Goal: Transaction & Acquisition: Purchase product/service

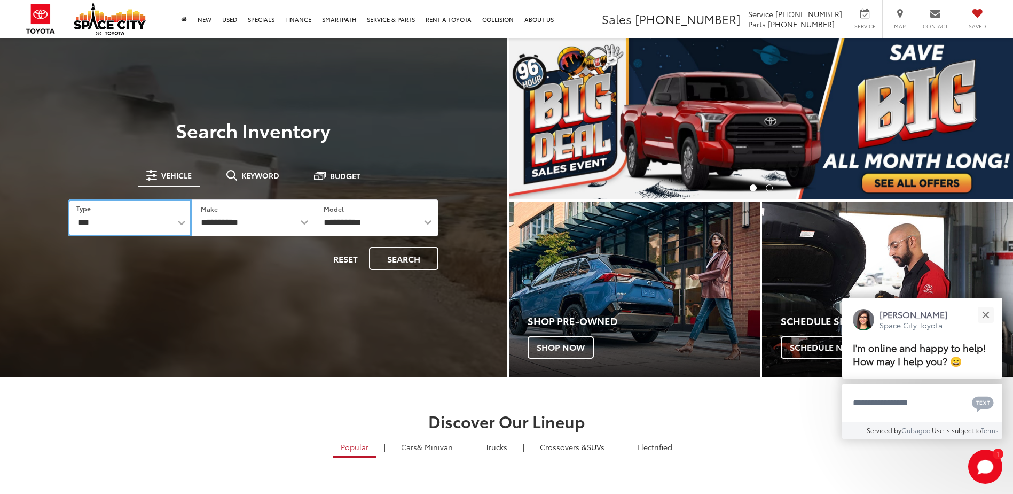
click at [178, 220] on select "*** *** **** *********" at bounding box center [129, 217] width 123 height 37
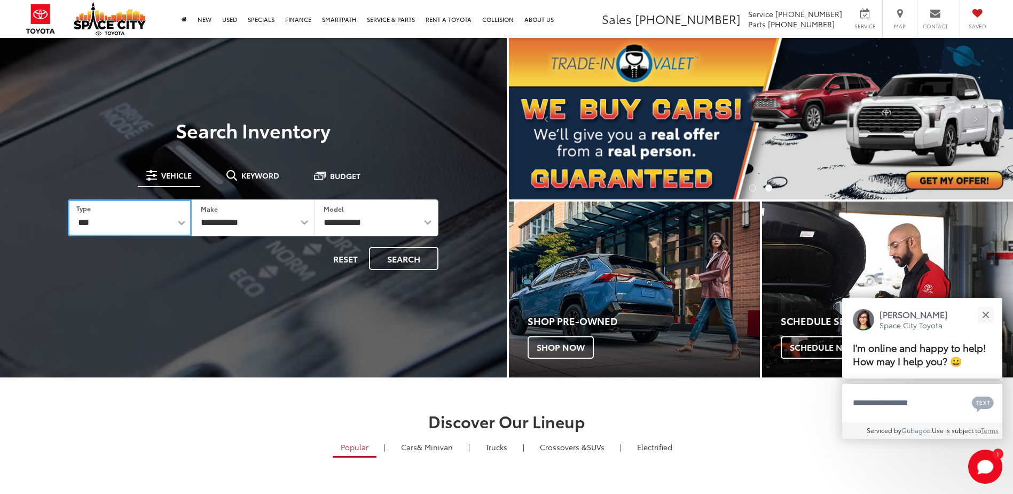
select select "******"
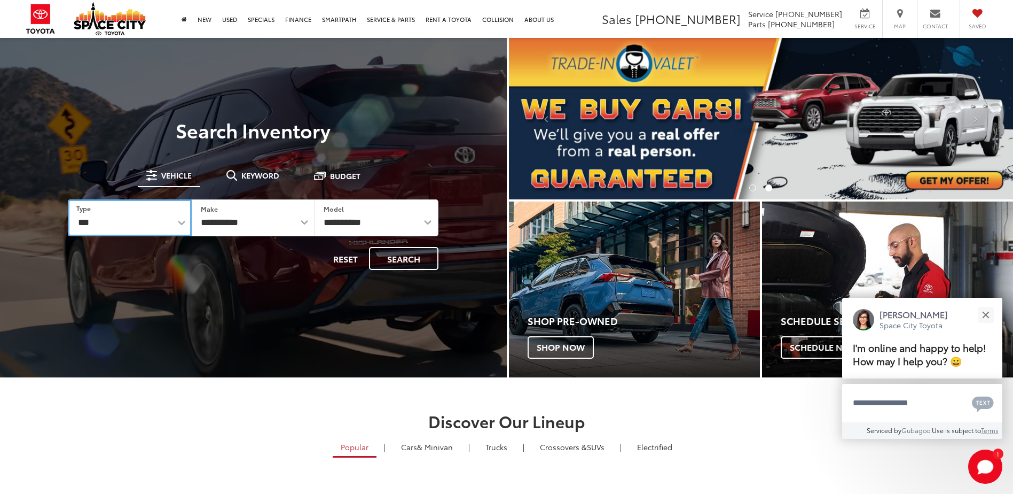
click at [68, 199] on select "*** *** **** *********" at bounding box center [129, 217] width 123 height 37
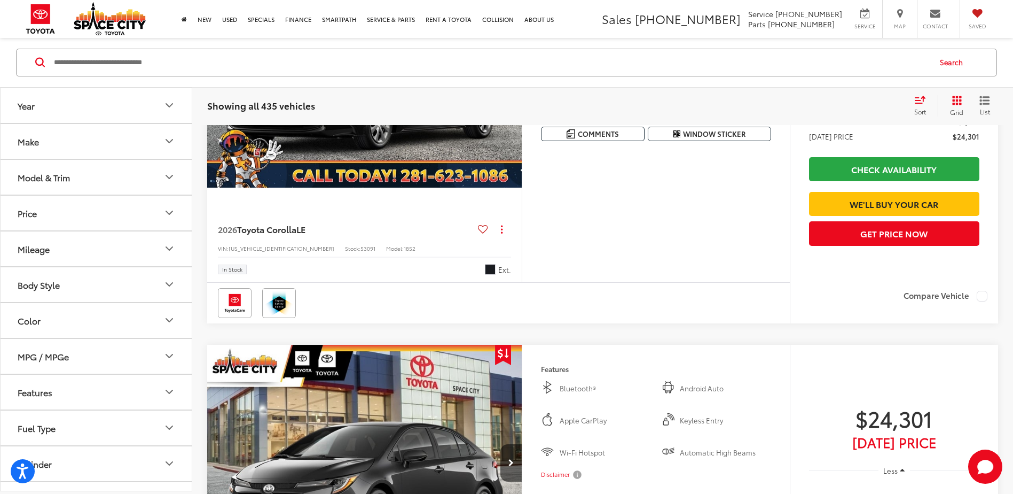
scroll to position [2867, 0]
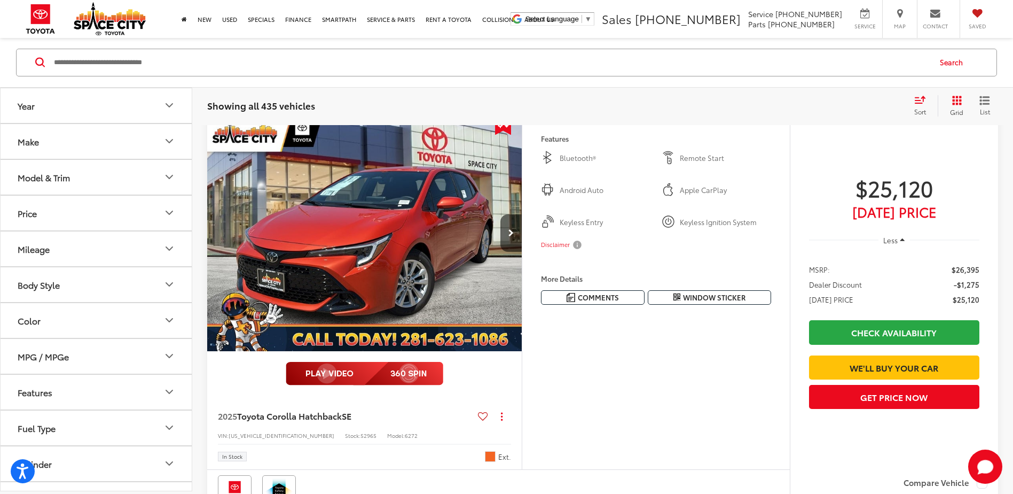
click at [168, 142] on icon "Make" at bounding box center [169, 141] width 6 height 3
click at [165, 177] on icon "Model & Trim" at bounding box center [169, 177] width 13 height 13
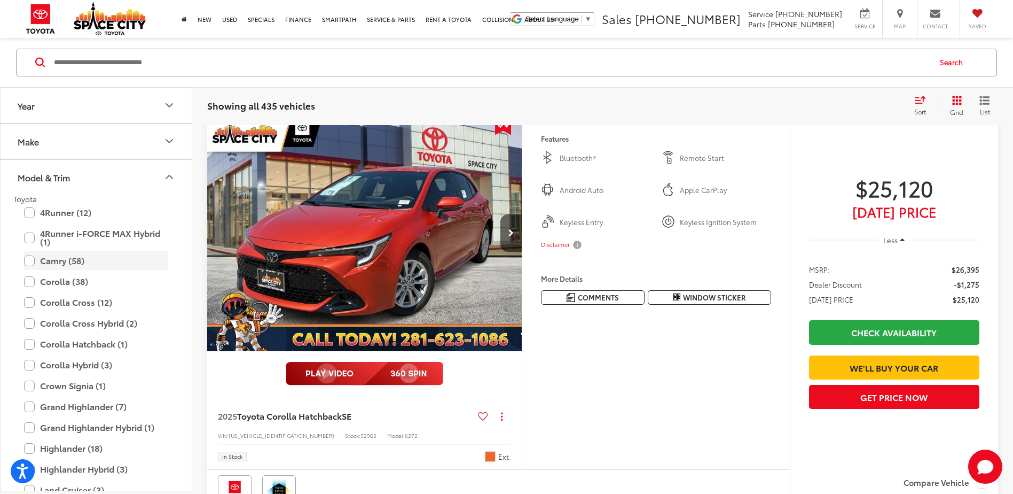
click at [31, 260] on label "Camry (58)" at bounding box center [96, 261] width 144 height 19
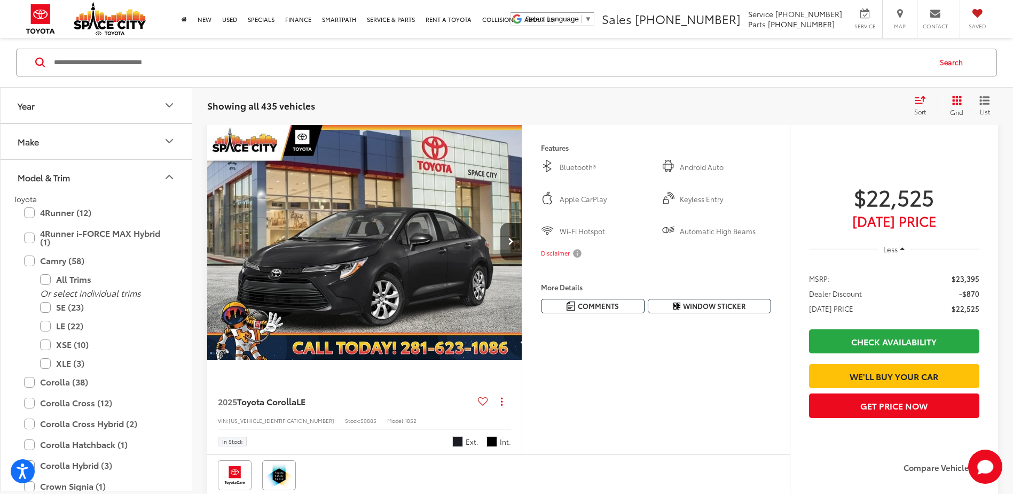
scroll to position [101, 0]
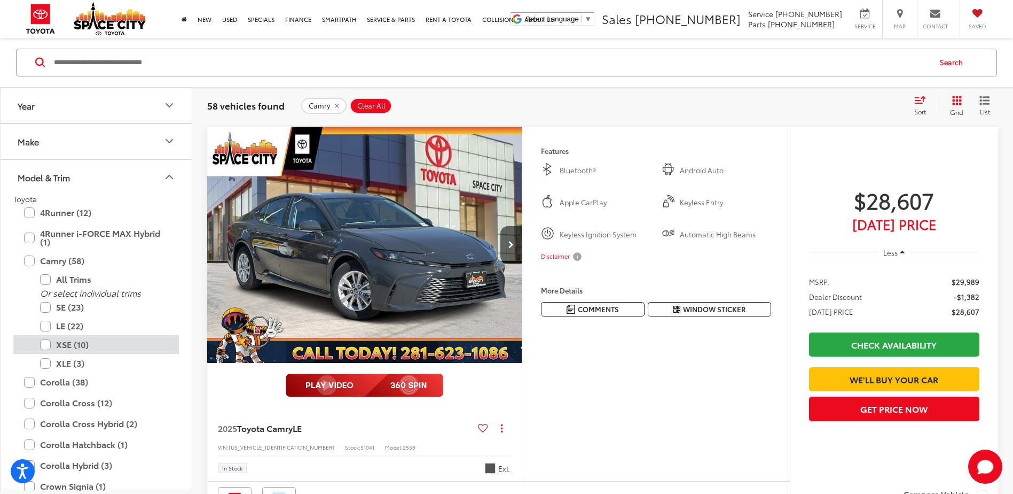
click at [48, 344] on label "XSE (10)" at bounding box center [104, 344] width 128 height 19
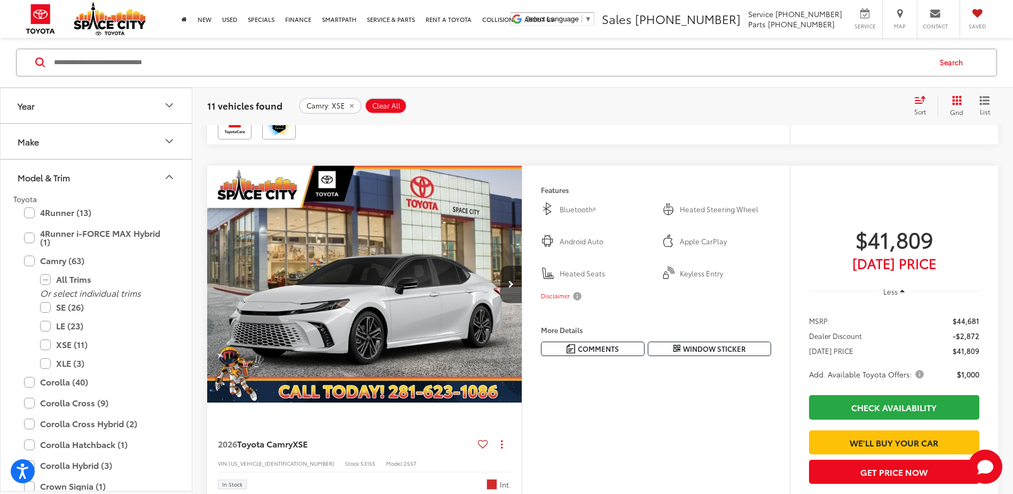
scroll to position [872, 0]
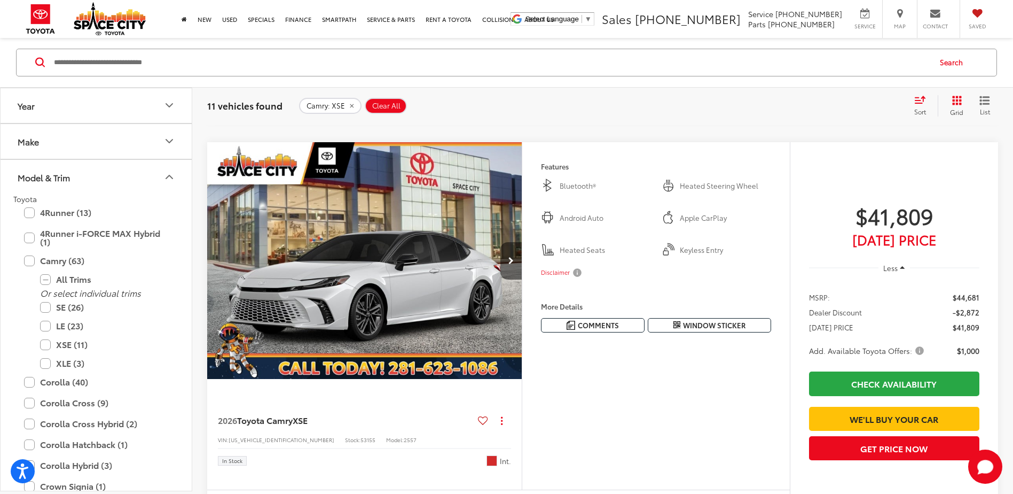
click at [511, 259] on icon "Next image" at bounding box center [511, 260] width 5 height 7
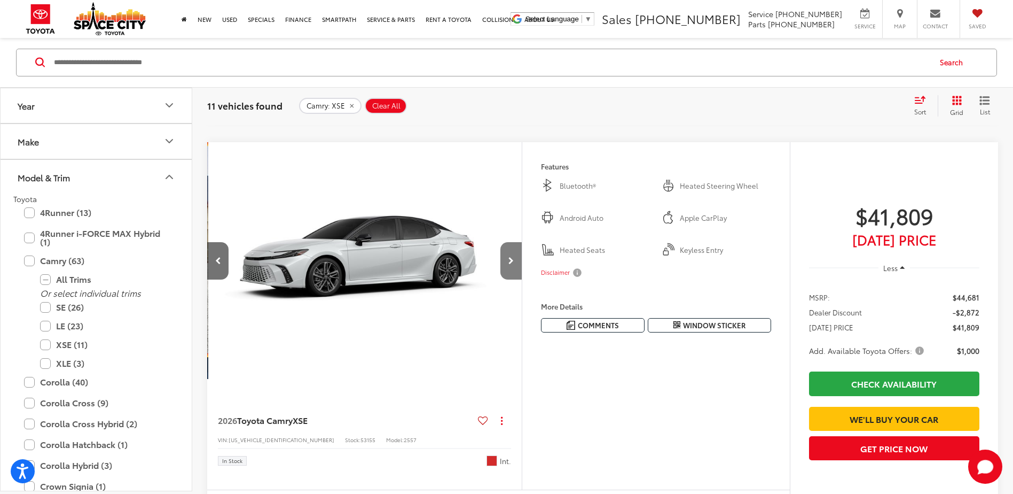
scroll to position [0, 316]
click at [511, 261] on icon "Next image" at bounding box center [511, 260] width 5 height 7
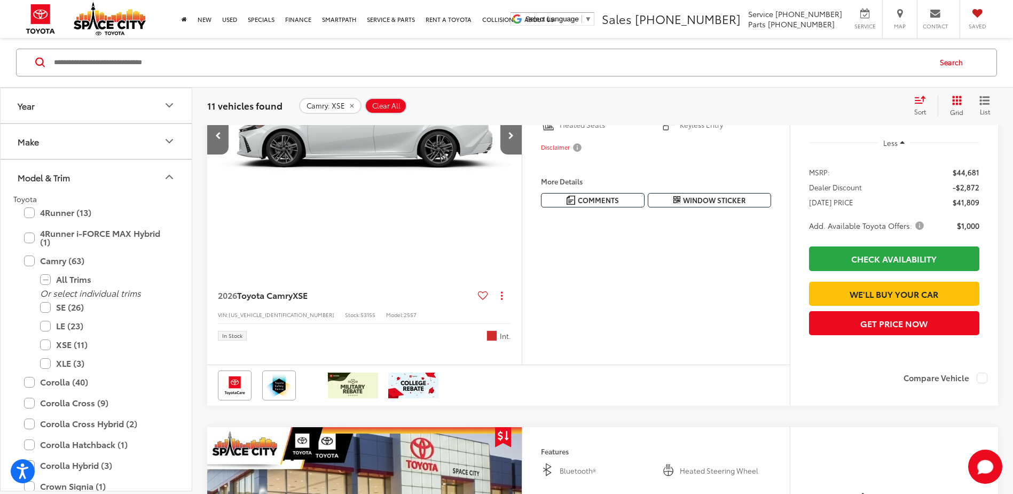
scroll to position [872, 0]
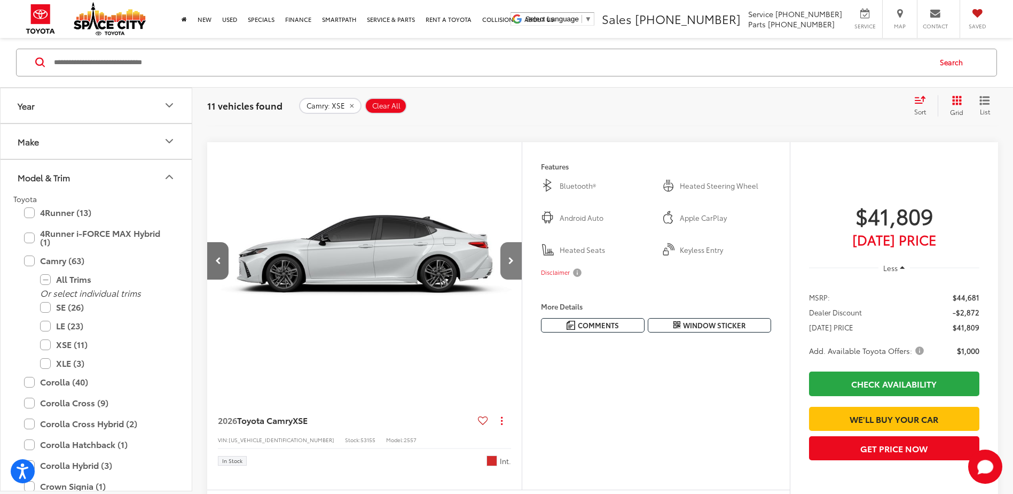
click at [512, 260] on icon "Next image" at bounding box center [511, 260] width 5 height 7
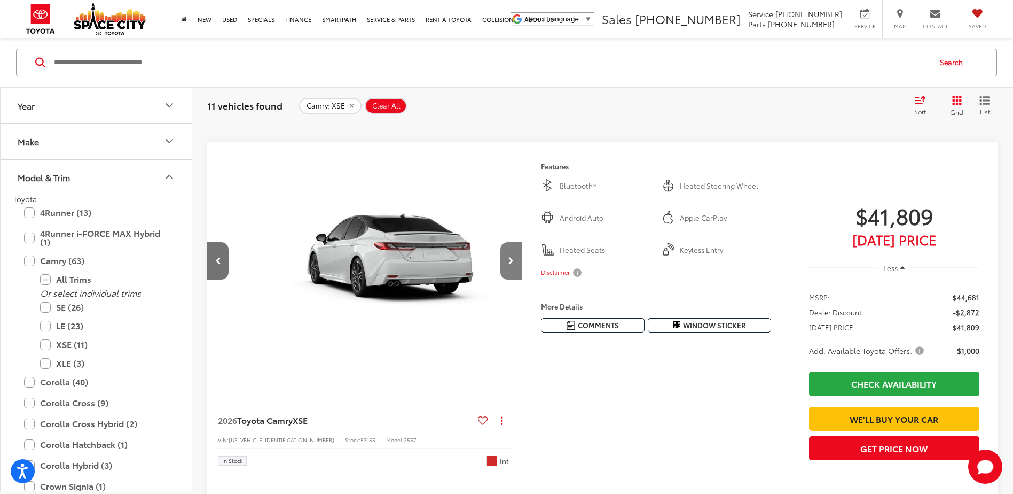
scroll to position [0, 949]
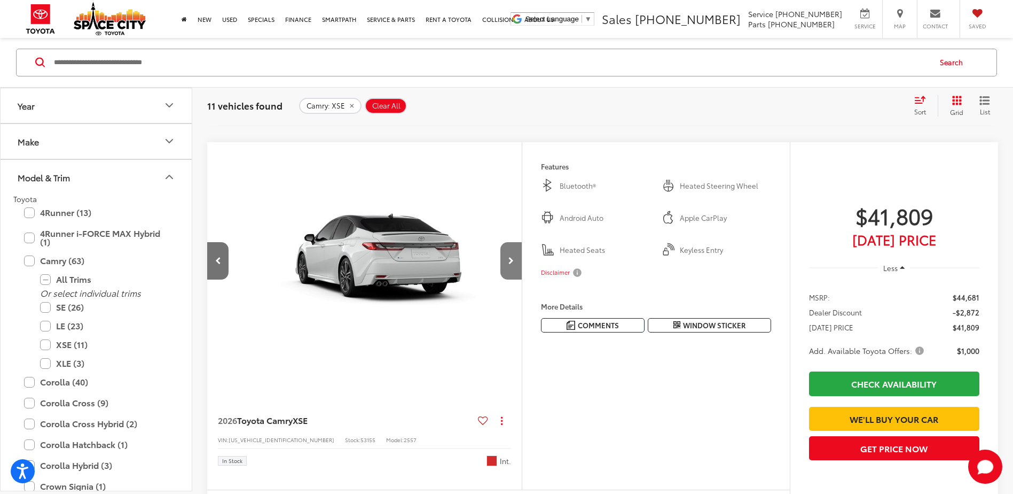
click at [510, 262] on icon "Next image" at bounding box center [511, 260] width 5 height 7
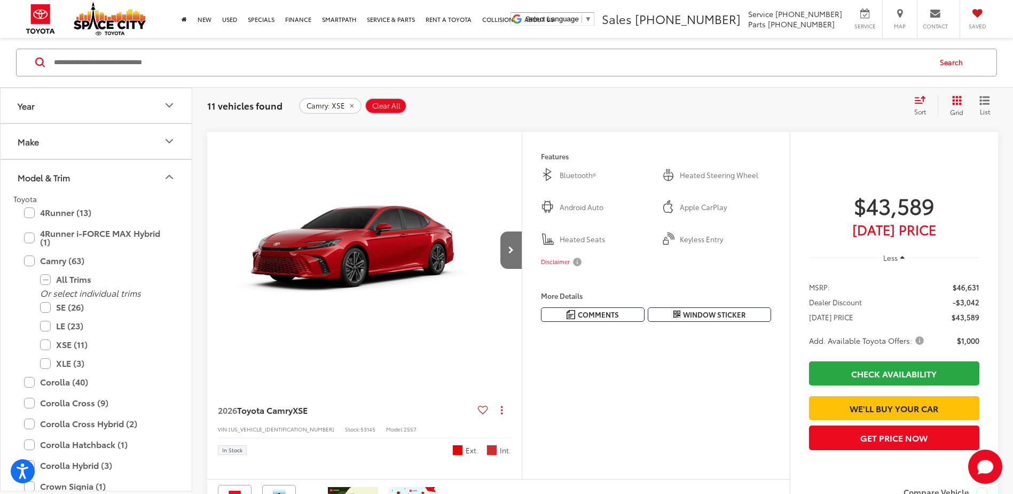
scroll to position [2493, 0]
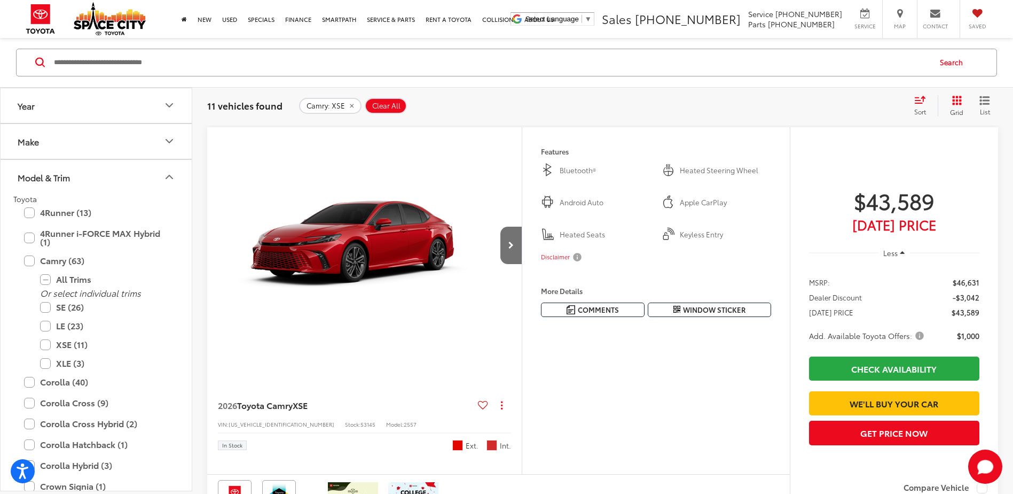
click at [522, 241] on div "Features Bluetooth® Heated Steering Wheel Android Auto Apple CarPlay Heated Sea…" at bounding box center [656, 230] width 268 height 207
click at [515, 251] on button "Next image" at bounding box center [511, 244] width 21 height 37
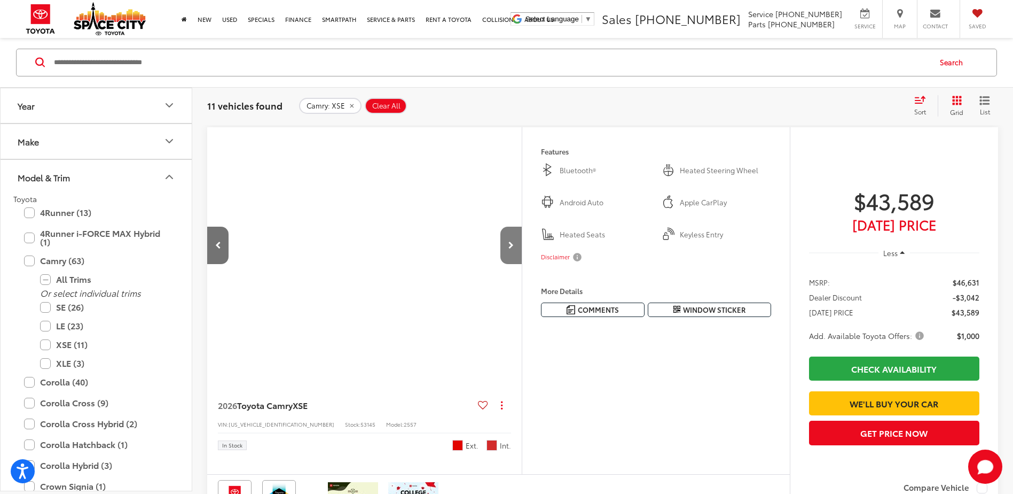
scroll to position [0, 316]
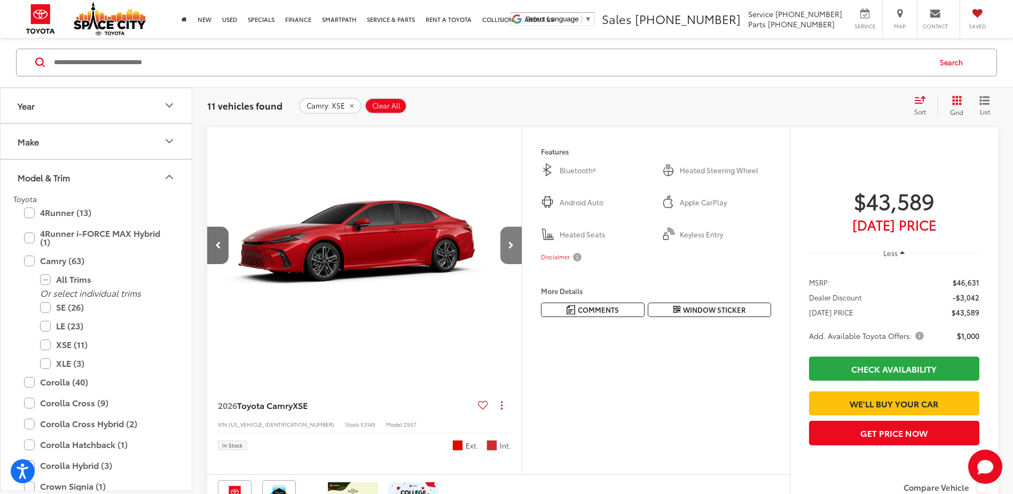
click at [517, 249] on button "Next image" at bounding box center [511, 244] width 21 height 37
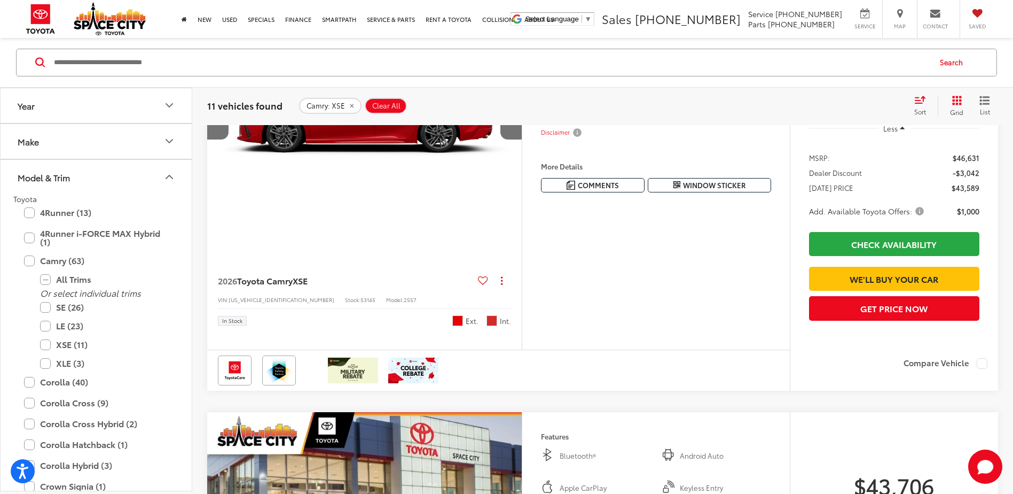
scroll to position [2493, 0]
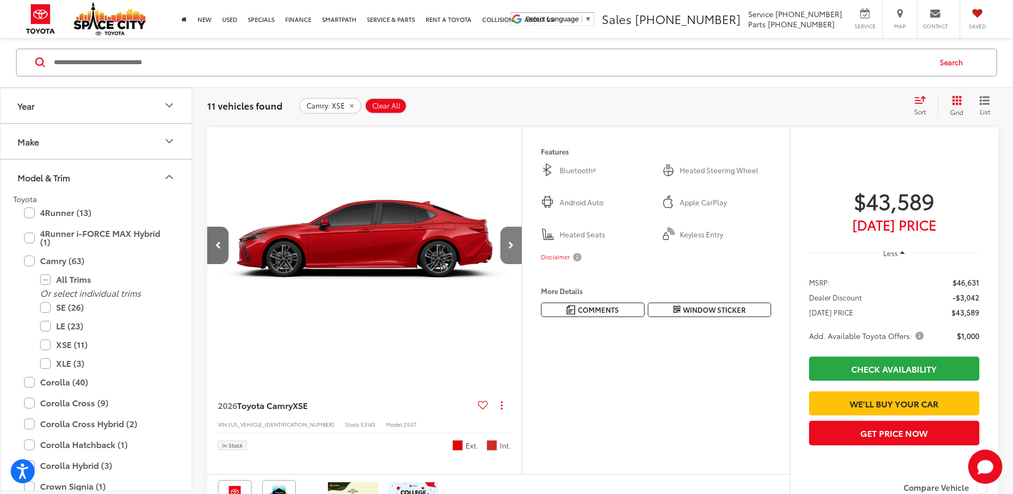
click at [513, 244] on icon "Next image" at bounding box center [511, 244] width 5 height 7
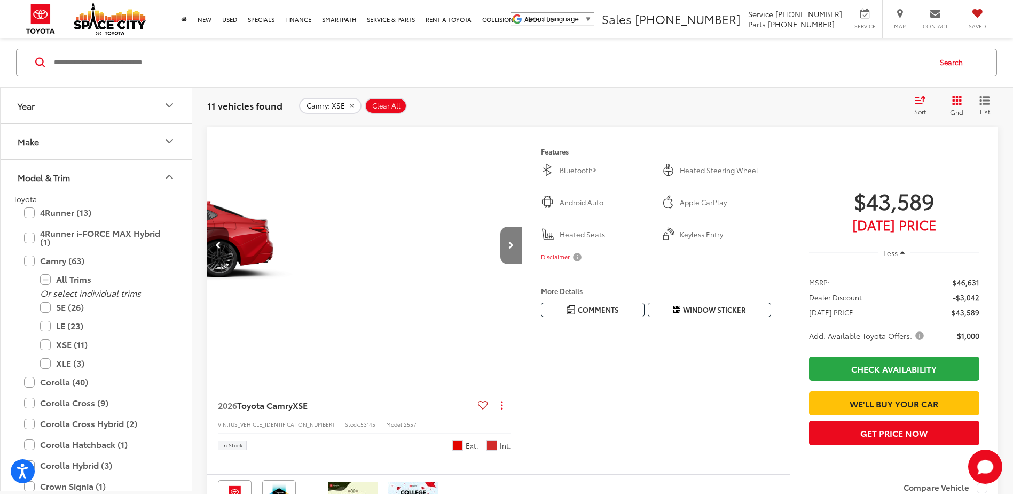
scroll to position [0, 949]
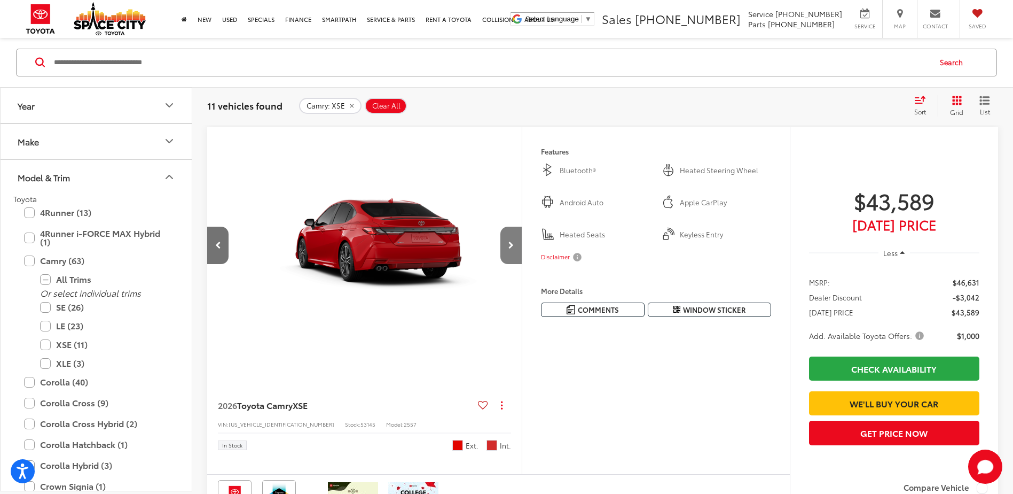
click at [512, 246] on icon "Next image" at bounding box center [511, 244] width 5 height 7
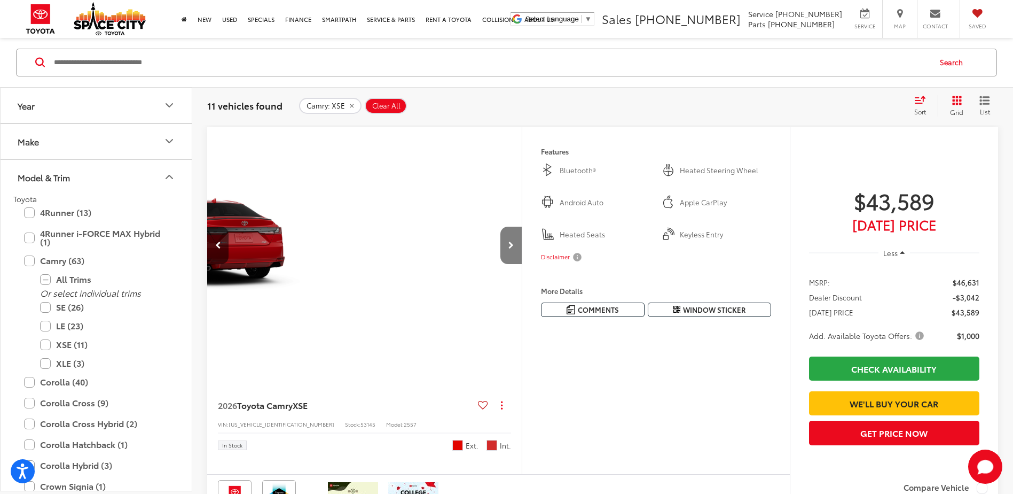
scroll to position [0, 1265]
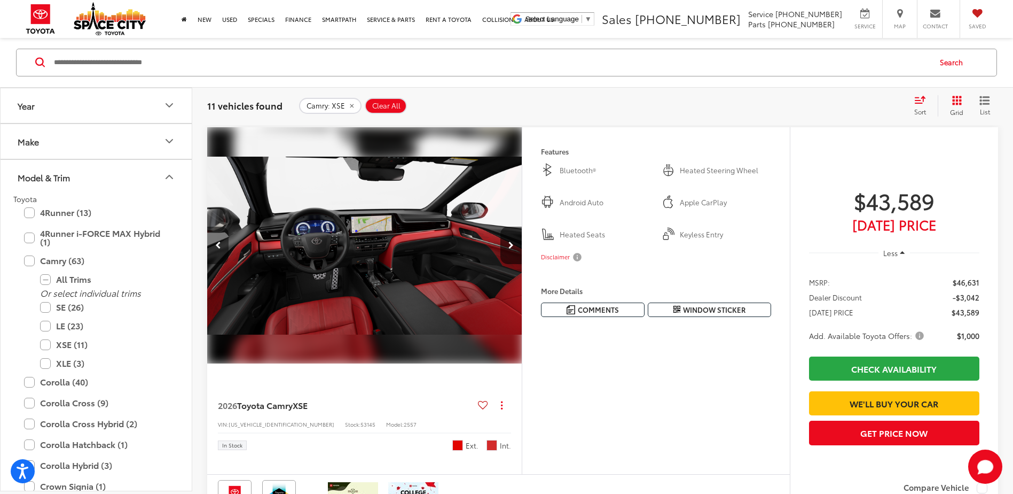
click at [214, 245] on button "Previous image" at bounding box center [217, 244] width 21 height 37
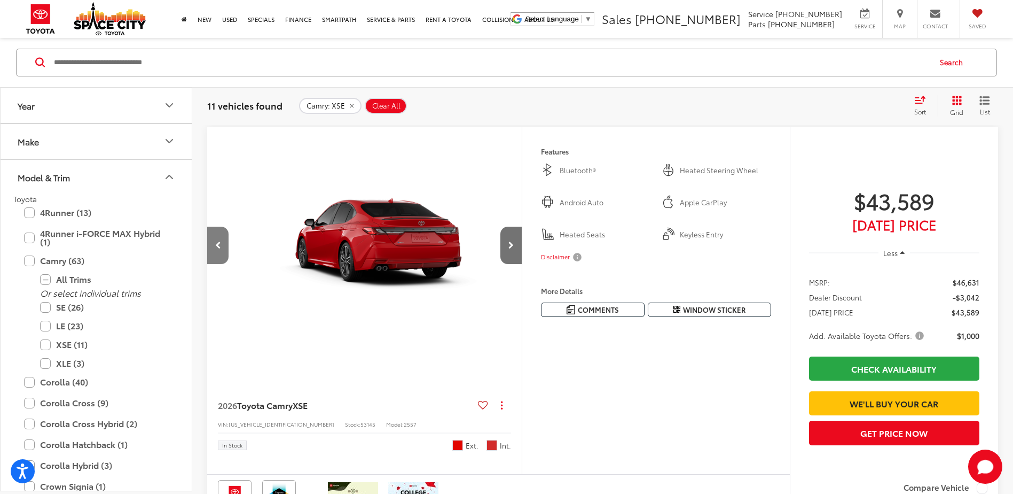
click at [216, 245] on icon "Previous image" at bounding box center [218, 244] width 6 height 7
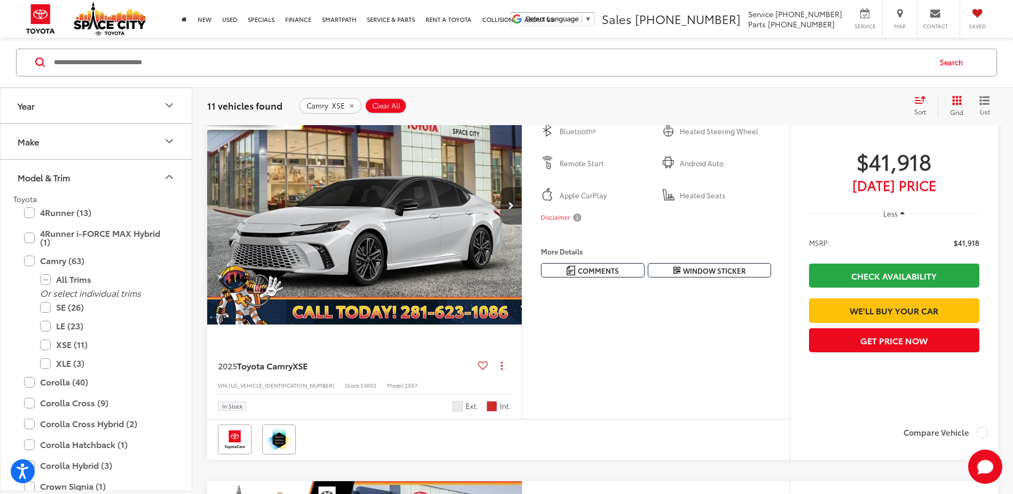
scroll to position [1745, 0]
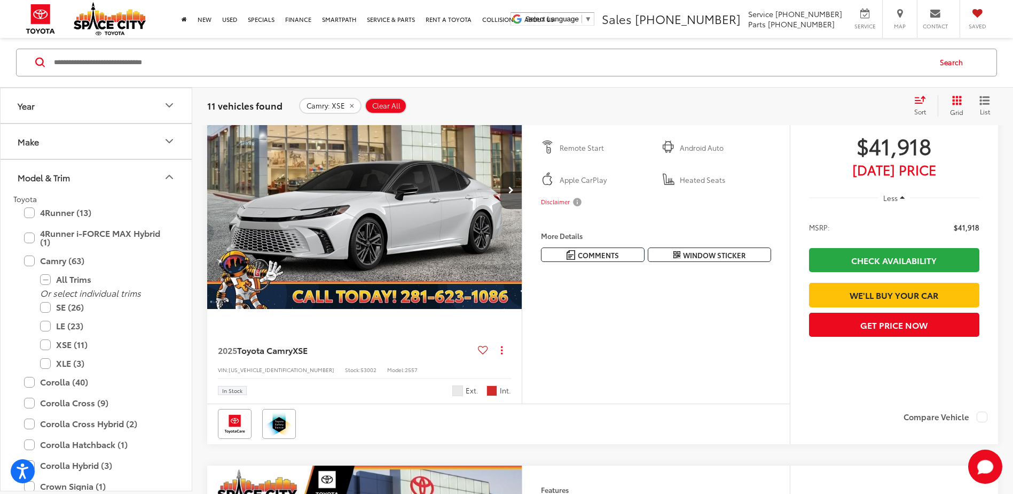
click at [508, 182] on button "Next image" at bounding box center [511, 189] width 21 height 37
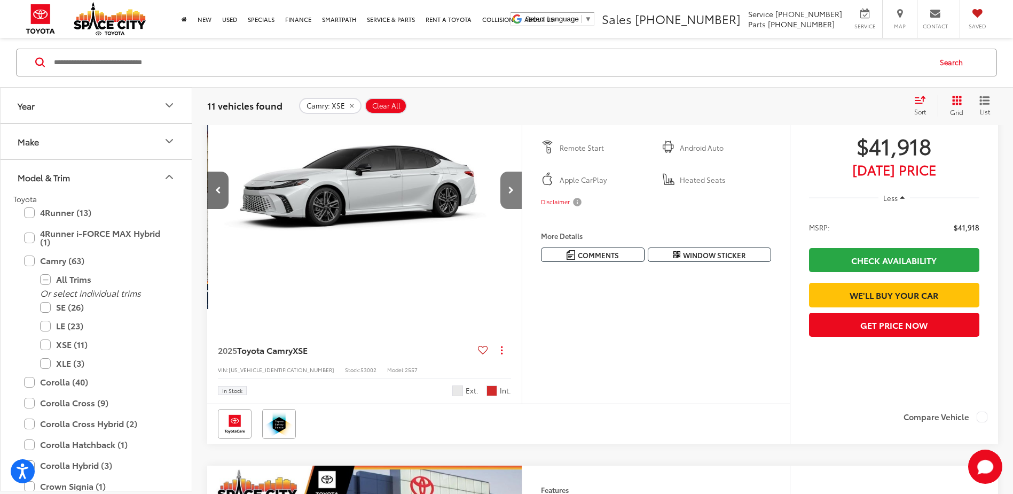
scroll to position [0, 316]
click at [509, 187] on icon "Next image" at bounding box center [511, 189] width 5 height 7
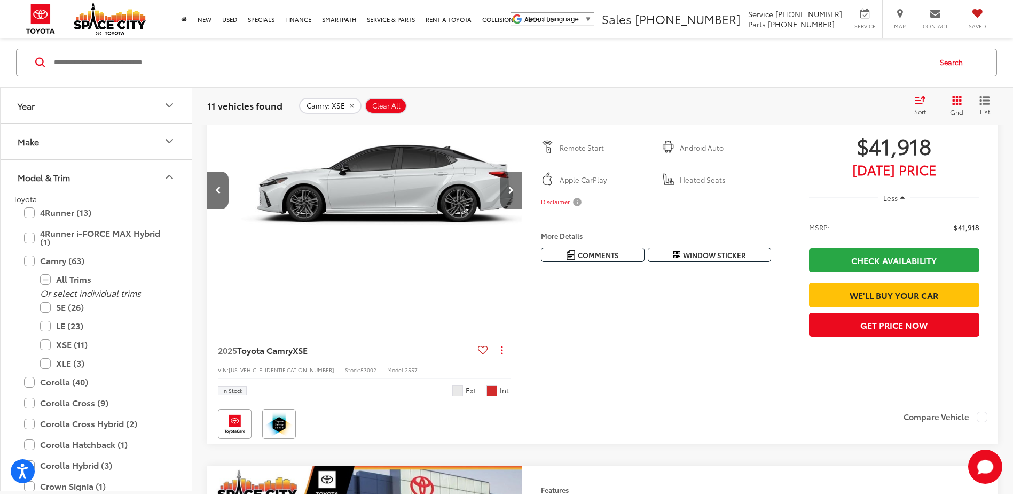
scroll to position [0, 632]
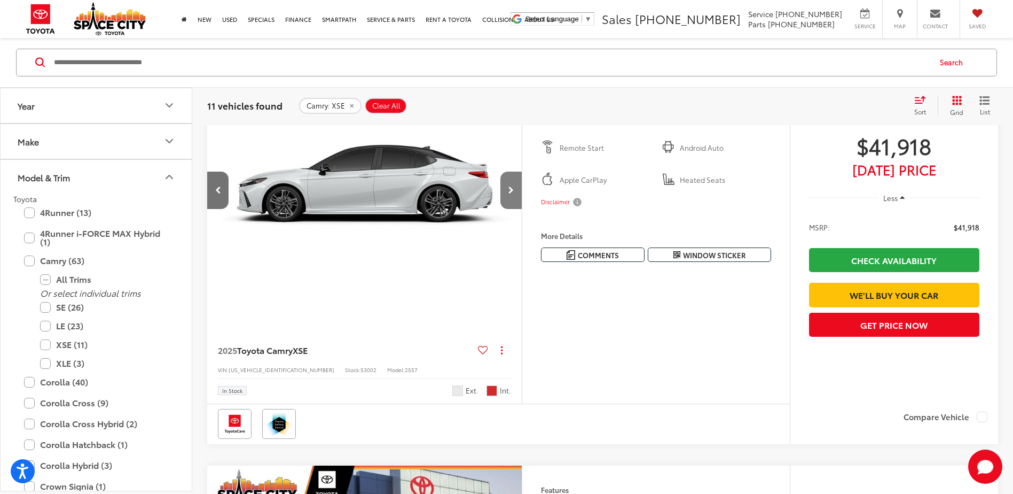
click at [513, 193] on icon "Next image" at bounding box center [511, 189] width 5 height 7
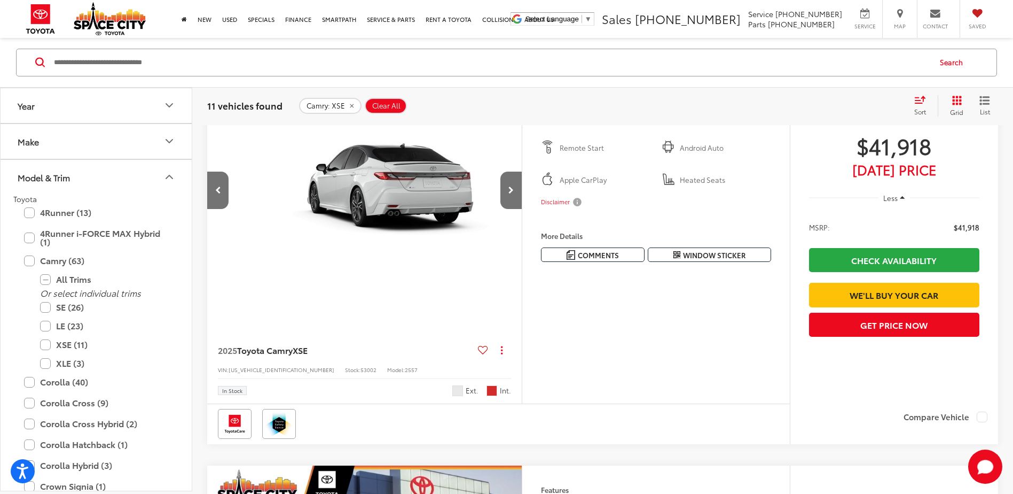
scroll to position [0, 949]
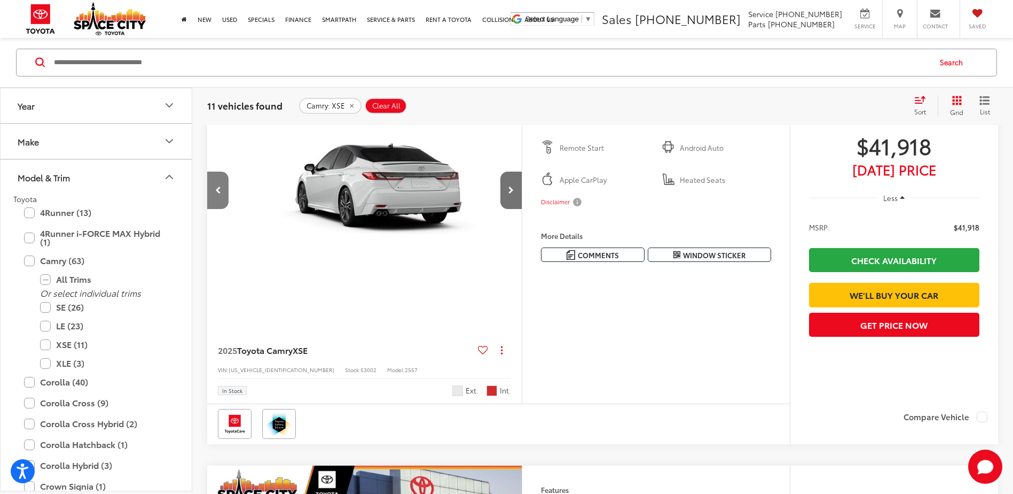
click at [217, 193] on icon "Previous image" at bounding box center [218, 189] width 6 height 7
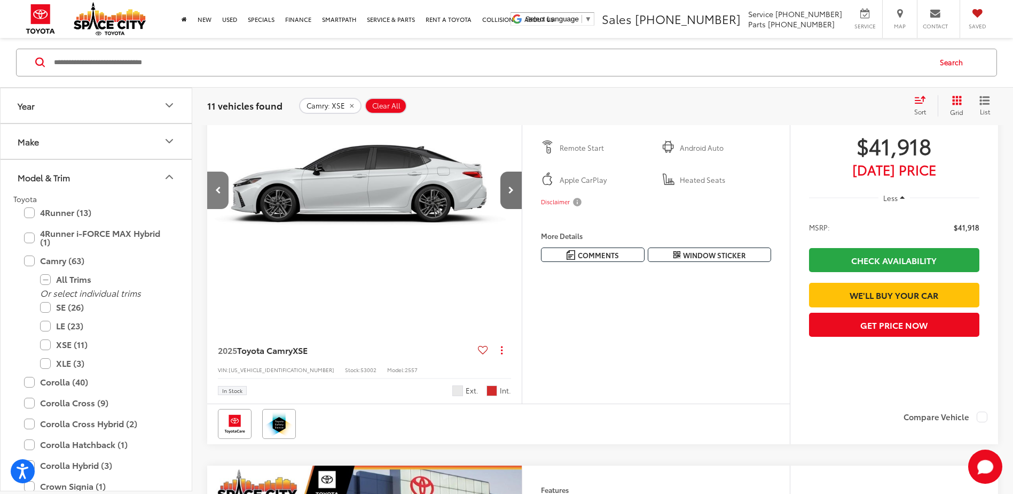
scroll to position [0, 632]
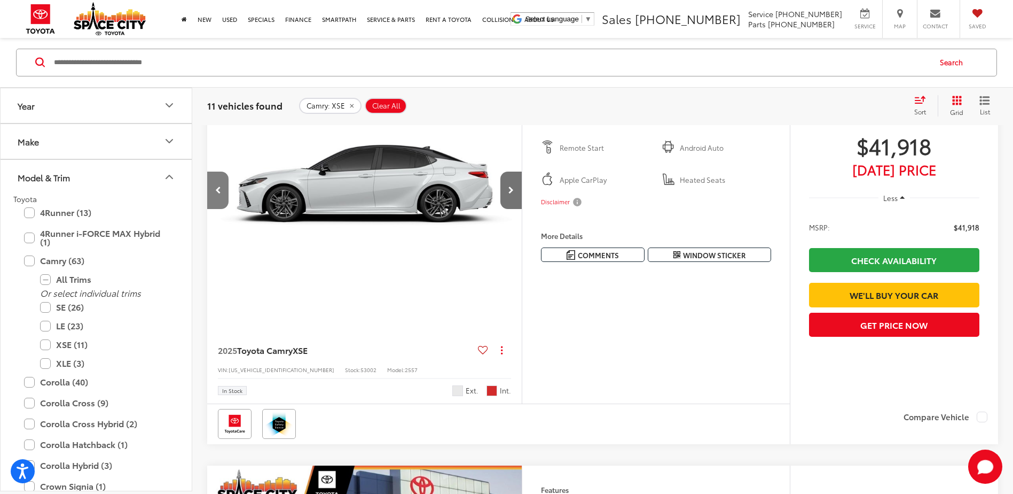
click at [218, 191] on icon "Previous image" at bounding box center [218, 189] width 6 height 7
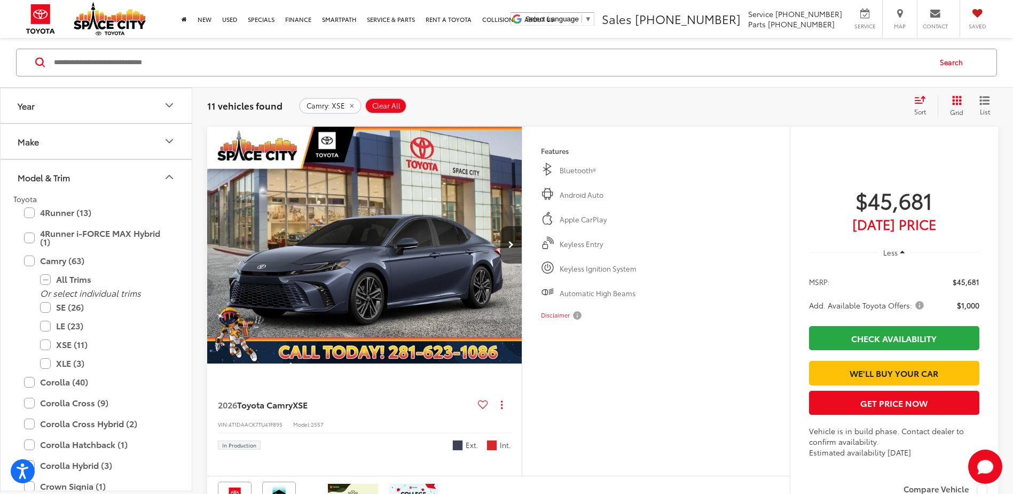
scroll to position [4113, 0]
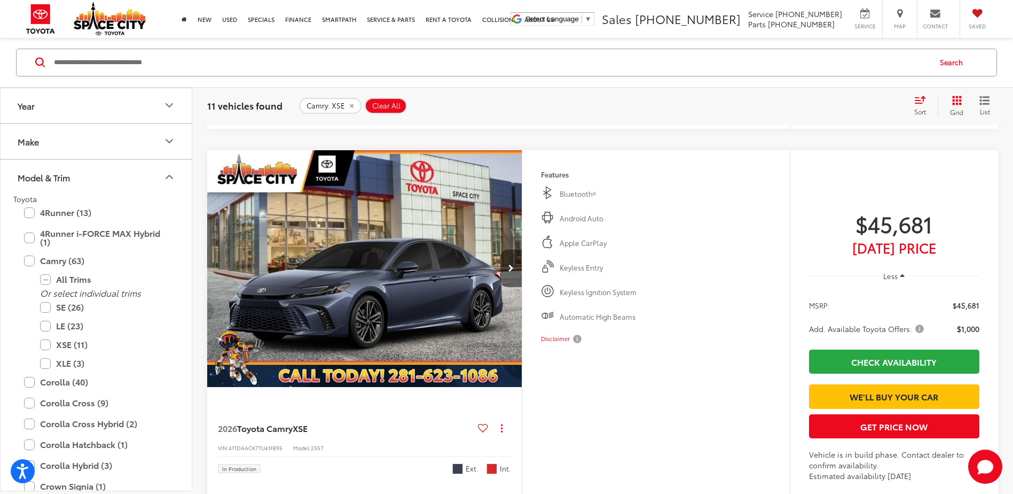
click at [511, 268] on icon "Next image" at bounding box center [511, 267] width 5 height 7
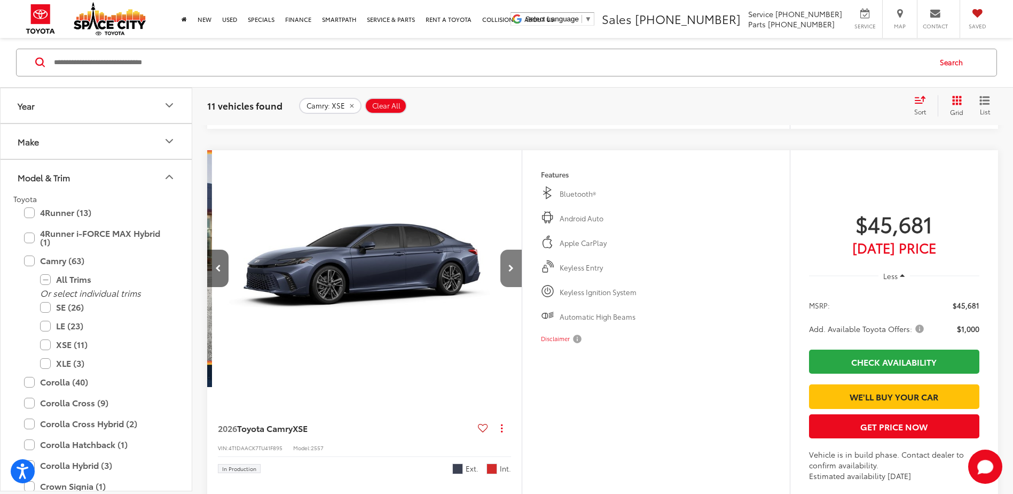
scroll to position [0, 316]
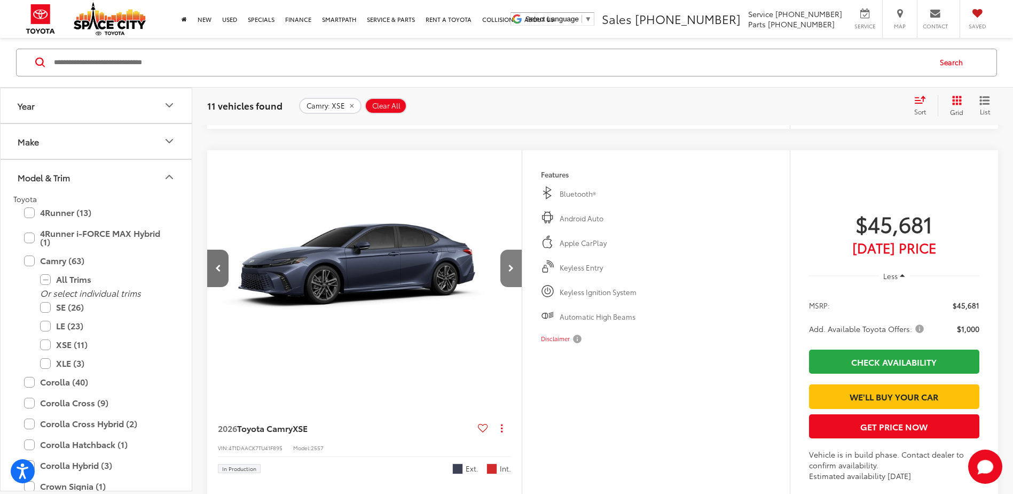
click at [511, 269] on icon "Next image" at bounding box center [511, 267] width 5 height 7
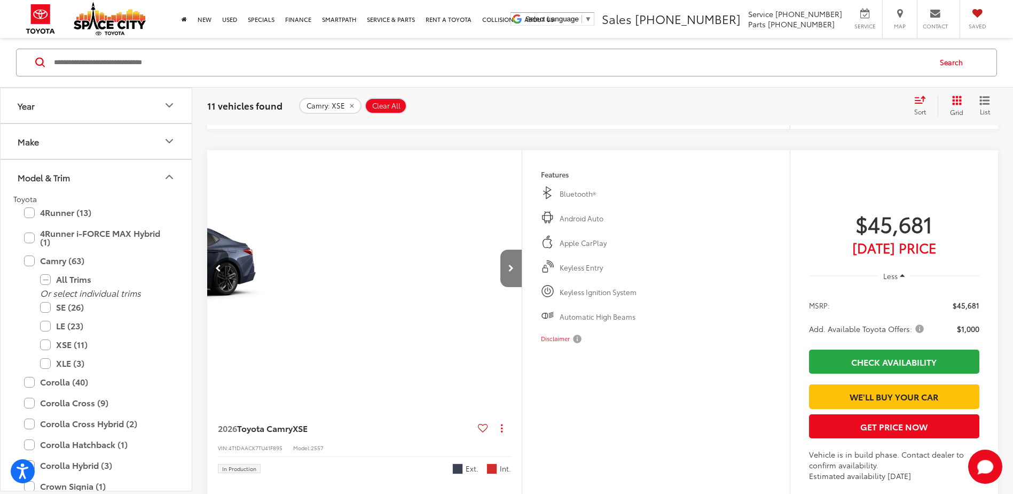
scroll to position [0, 632]
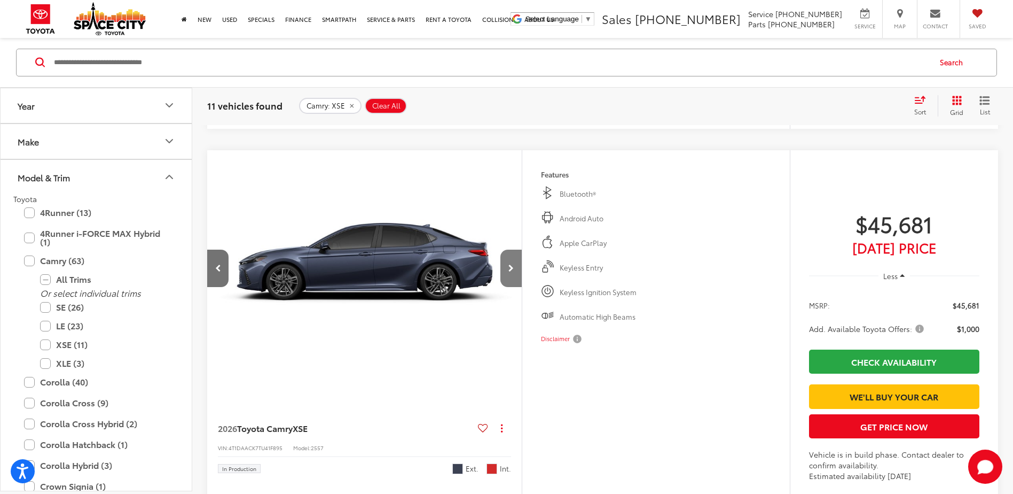
click at [511, 269] on icon "Next image" at bounding box center [511, 267] width 5 height 7
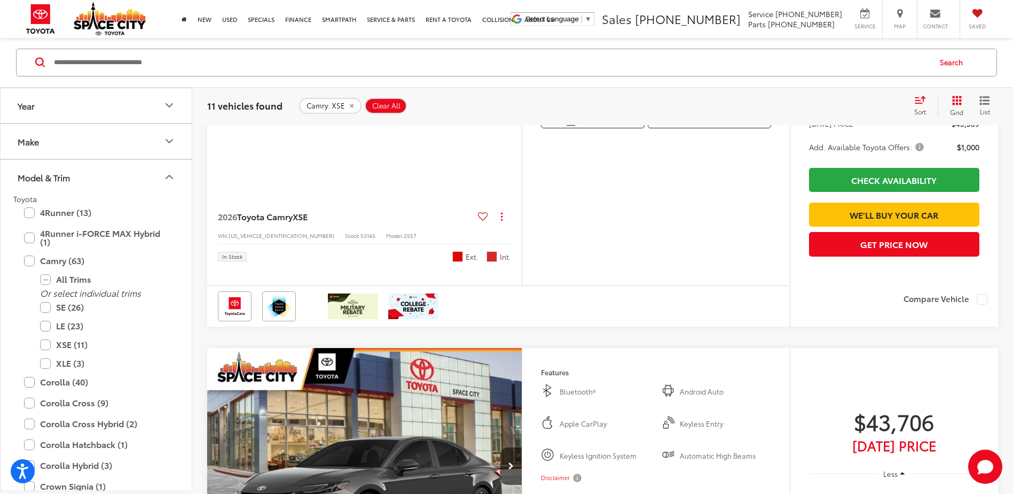
scroll to position [1994, 0]
